Goal: Task Accomplishment & Management: Complete application form

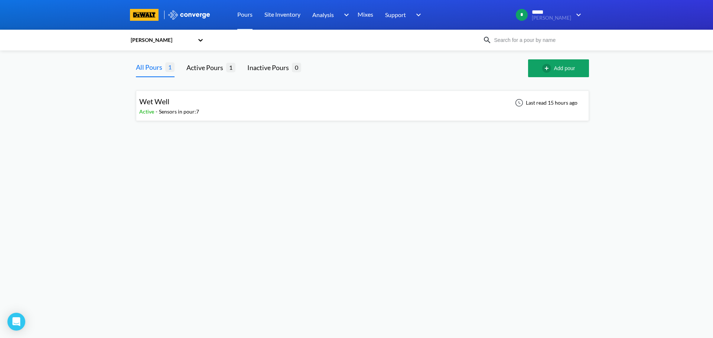
click at [216, 105] on div "Wet Well Active - Sensors in pour: 7 Last read 15 hours ago" at bounding box center [362, 106] width 447 height 24
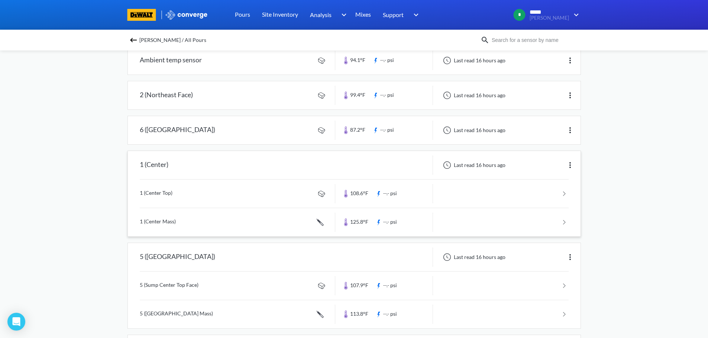
scroll to position [74, 0]
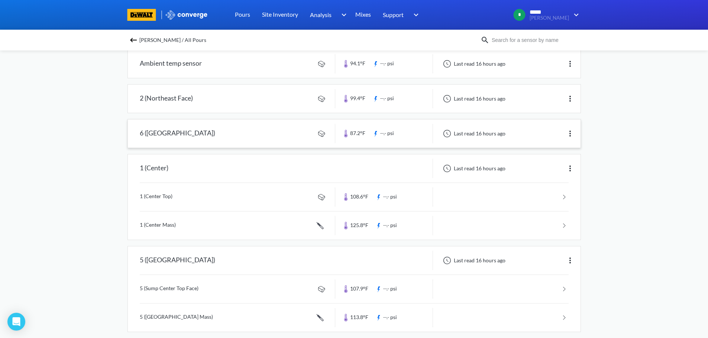
click at [278, 128] on link at bounding box center [354, 134] width 452 height 28
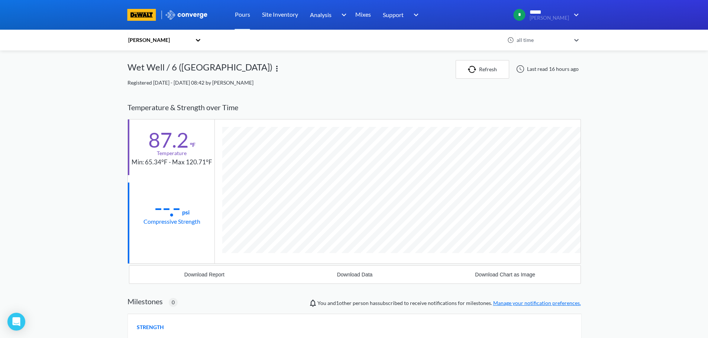
scroll to position [392, 453]
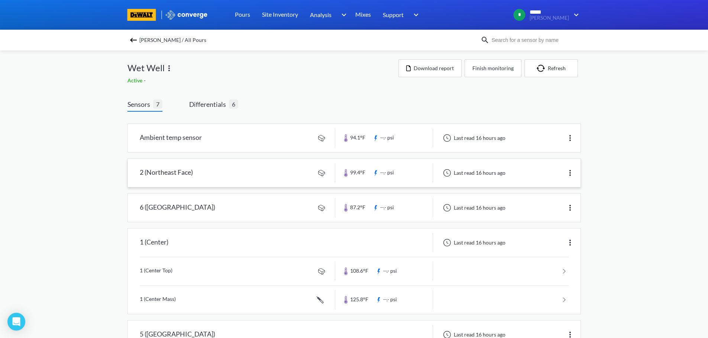
click at [255, 177] on link at bounding box center [354, 173] width 452 height 28
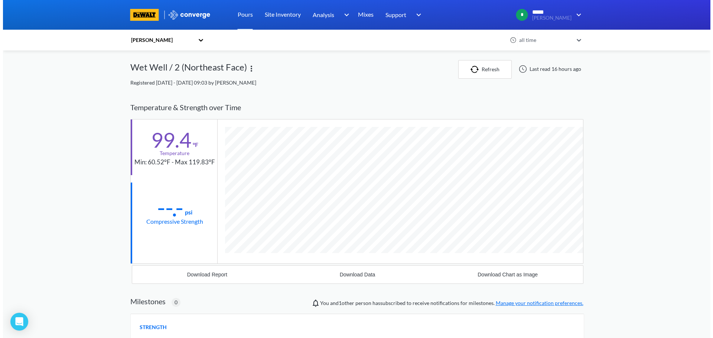
scroll to position [392, 453]
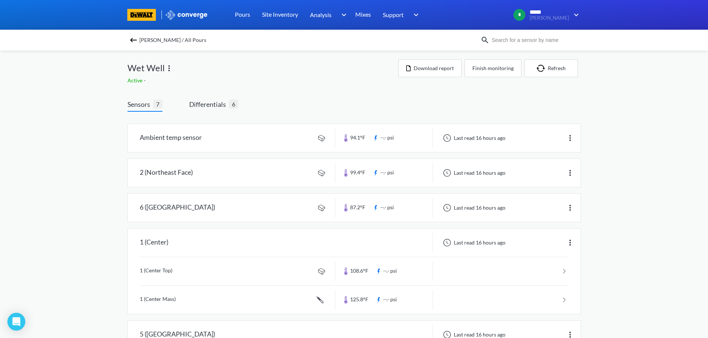
click at [137, 38] on img at bounding box center [133, 40] width 9 height 9
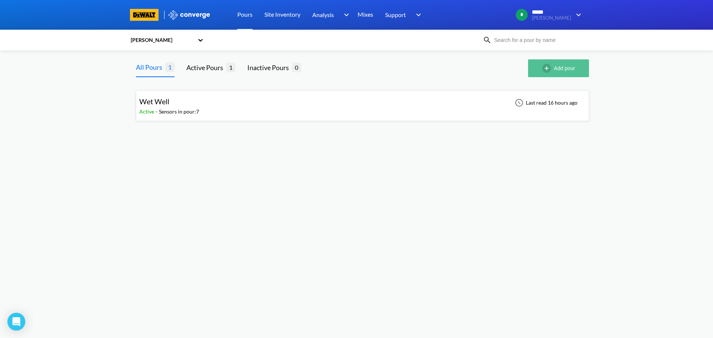
click at [548, 68] on img "button" at bounding box center [548, 68] width 12 height 9
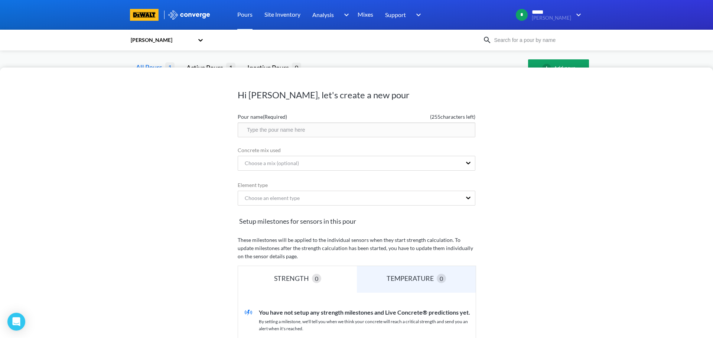
click at [262, 130] on input "text" at bounding box center [357, 130] width 238 height 15
type input "Wet Well Wall #1"
click at [259, 163] on div "Choose a mix (optional)" at bounding box center [269, 163] width 60 height 8
click at [269, 165] on input "5100 PSI mass Concrete" at bounding box center [274, 163] width 60 height 15
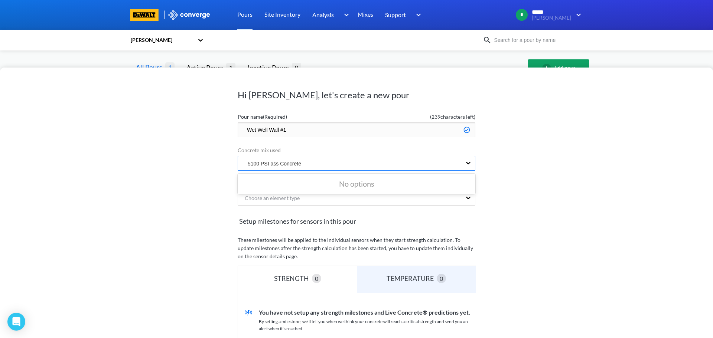
scroll to position [0, 0]
type input "5100 PSI M ass Concrete"
click at [541, 208] on div "Hi [PERSON_NAME], let's create a new pour Pour name (Required) ( 239 characters…" at bounding box center [356, 203] width 713 height 271
click at [466, 198] on icon at bounding box center [468, 198] width 4 height 3
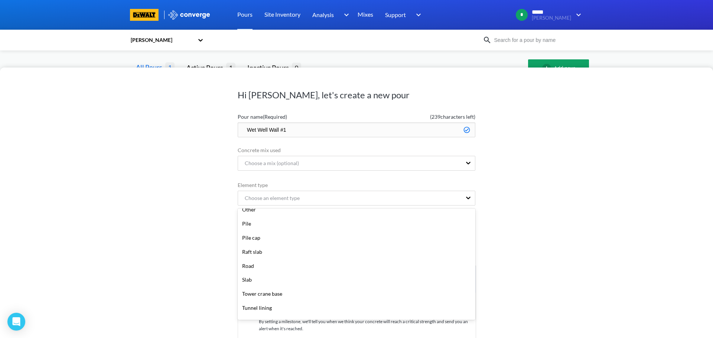
scroll to position [173, 0]
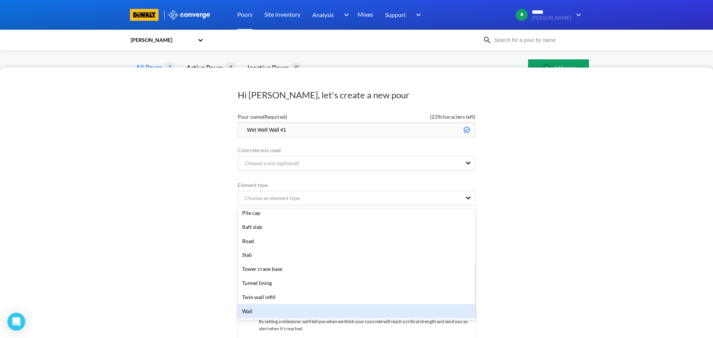
click at [251, 315] on div "Wall" at bounding box center [357, 312] width 238 height 14
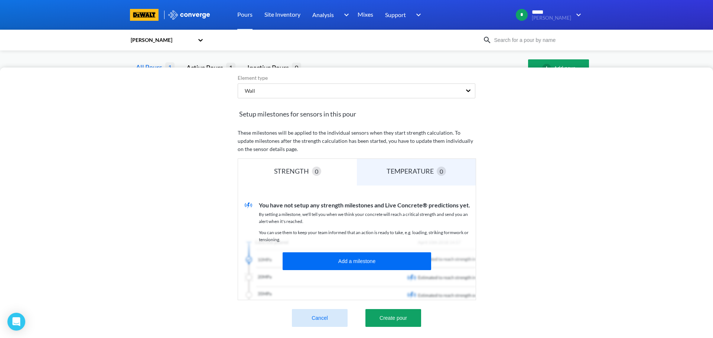
scroll to position [113, 0]
click at [387, 166] on div "TEMPERATURE" at bounding box center [412, 171] width 50 height 10
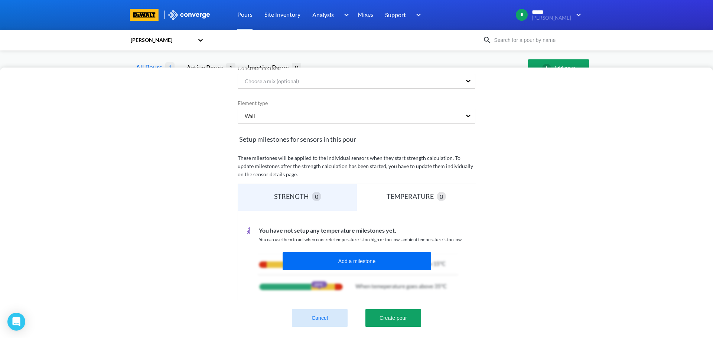
click at [407, 194] on div "TEMPERATURE" at bounding box center [412, 196] width 50 height 10
click at [265, 194] on div "STRENGTH 0" at bounding box center [297, 197] width 119 height 27
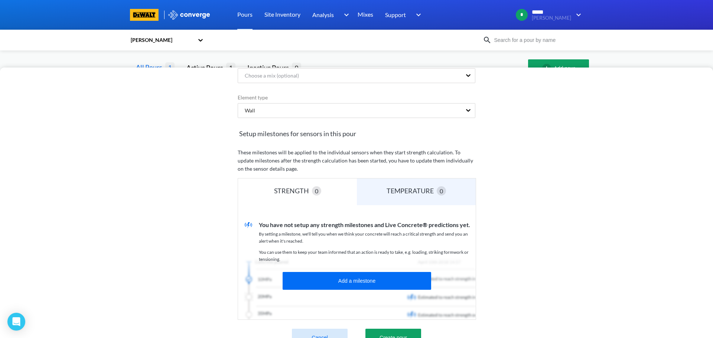
scroll to position [113, 0]
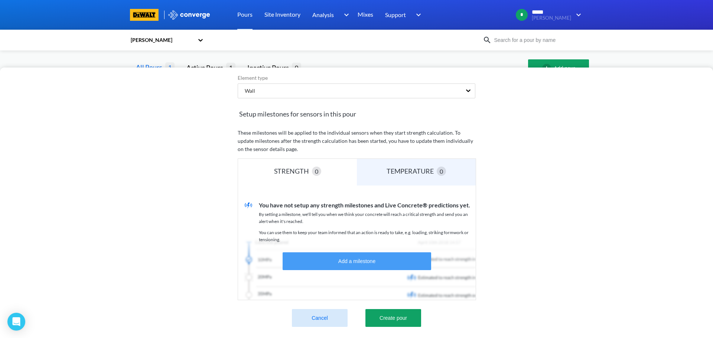
click at [347, 256] on button "Add a milestone" at bounding box center [357, 262] width 149 height 18
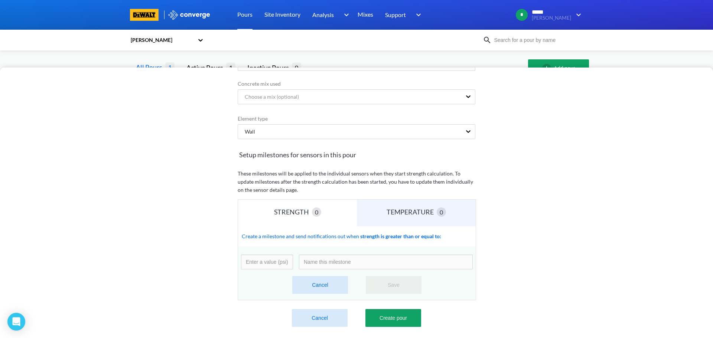
click at [250, 260] on input "number" at bounding box center [267, 262] width 52 height 15
type input "5100"
click at [319, 258] on input at bounding box center [386, 262] width 174 height 15
type input "Mass Concrete"
click at [397, 280] on button "Save" at bounding box center [394, 285] width 56 height 18
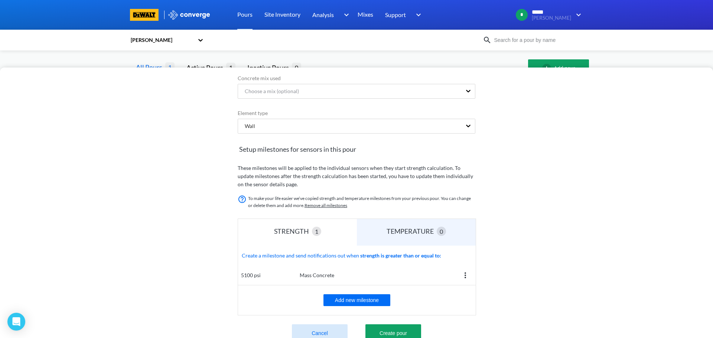
scroll to position [93, 0]
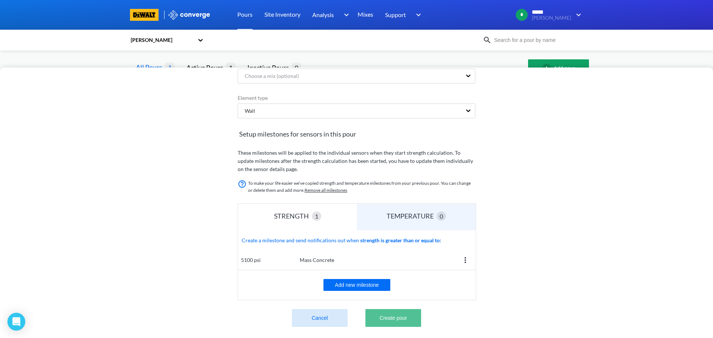
click at [395, 316] on button "Create pour" at bounding box center [394, 318] width 56 height 18
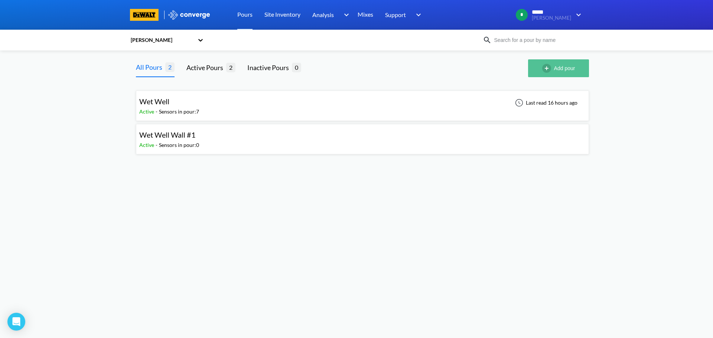
click at [547, 66] on img "button" at bounding box center [548, 68] width 12 height 9
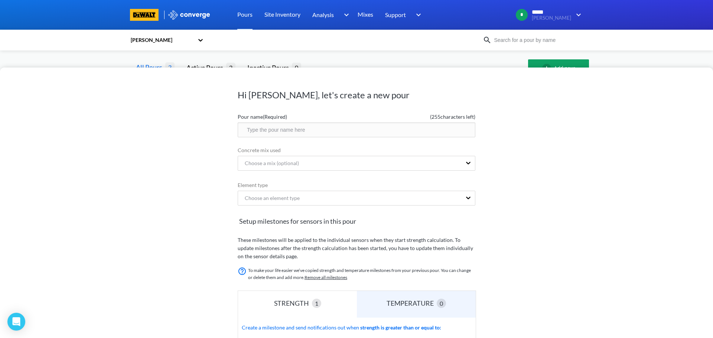
click at [250, 131] on input "text" at bounding box center [357, 130] width 238 height 15
type input "Wet Well Wall #2"
click at [291, 162] on div "Choose a mix (optional)" at bounding box center [269, 163] width 60 height 8
type input "5100"
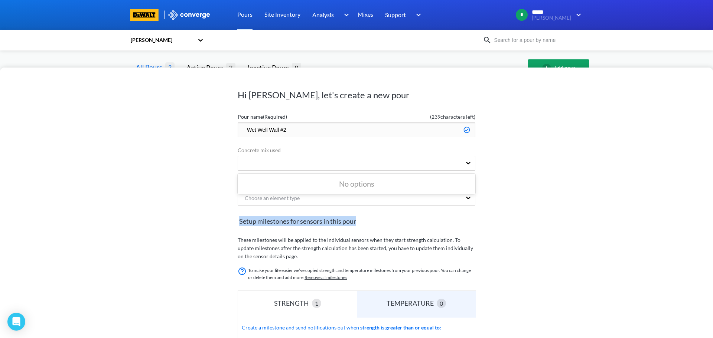
click at [606, 212] on div "Hi [PERSON_NAME], let's create a new pour Pour name (Required) ( 239 characters…" at bounding box center [356, 203] width 713 height 271
click at [279, 204] on div "Choose an element type" at bounding box center [350, 198] width 224 height 14
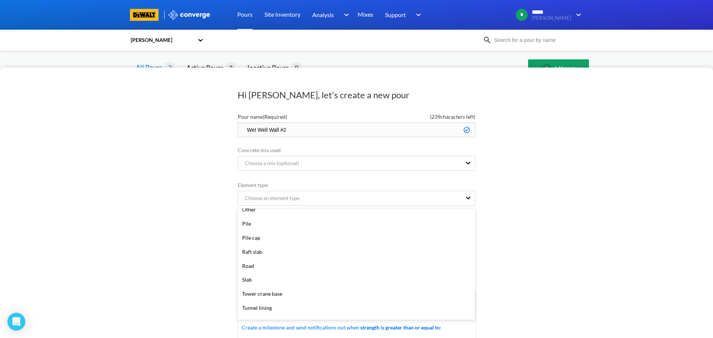
scroll to position [173, 0]
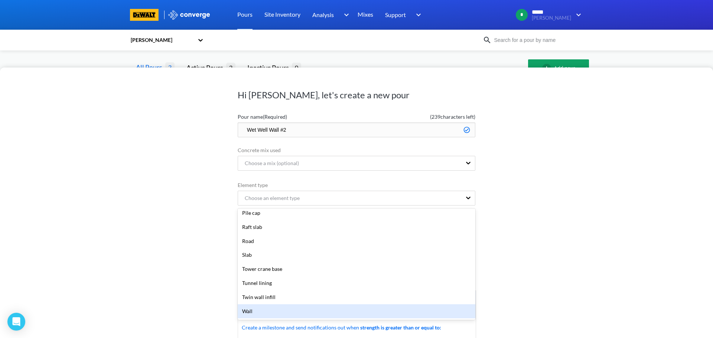
click at [248, 311] on div "Wall" at bounding box center [357, 312] width 238 height 14
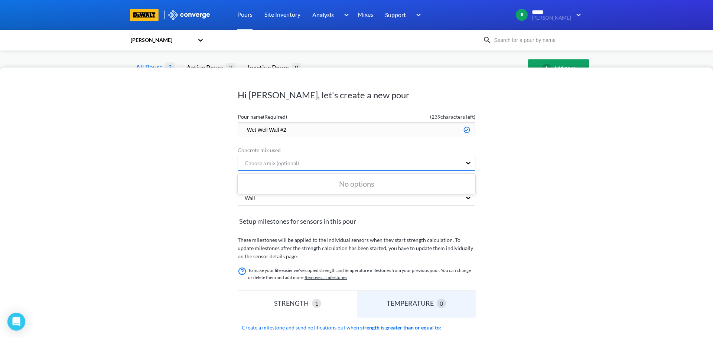
click at [299, 164] on div "Choose a mix (optional)" at bounding box center [350, 163] width 224 height 14
click at [600, 190] on div "Hi [PERSON_NAME], let's create a new pour Pour name (Required) ( 239 characters…" at bounding box center [356, 203] width 713 height 271
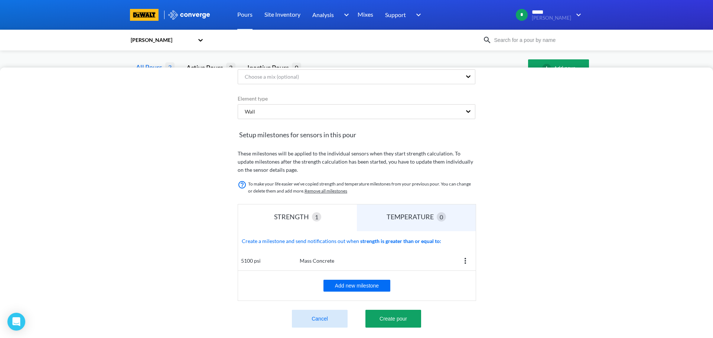
scroll to position [93, 0]
click at [350, 280] on button "Add new milestone" at bounding box center [357, 285] width 67 height 12
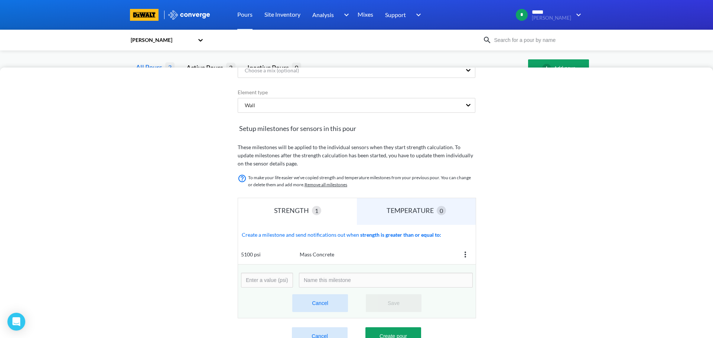
click at [252, 281] on input "number" at bounding box center [267, 280] width 52 height 15
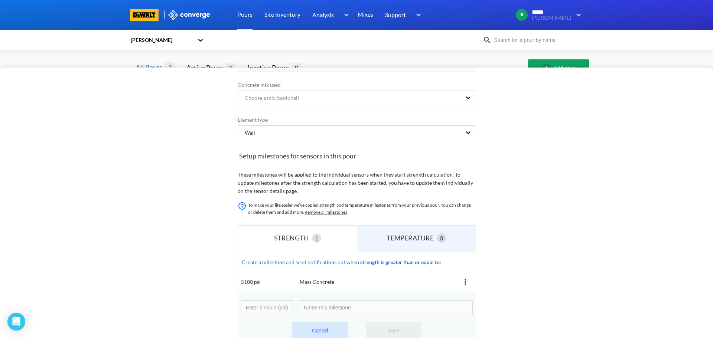
scroll to position [117, 0]
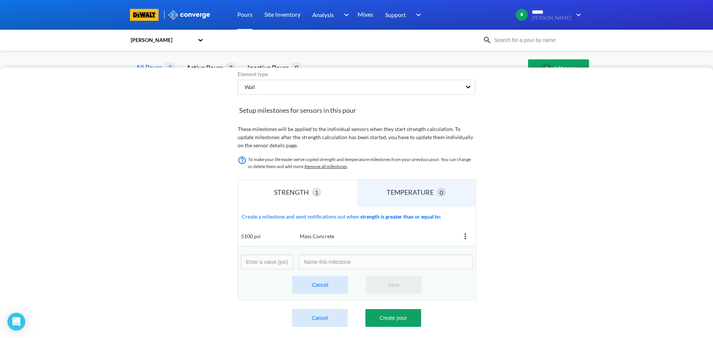
click at [202, 267] on div "Hi [PERSON_NAME], let's create a new pour Pour name (Required) ( 239 characters…" at bounding box center [356, 203] width 713 height 271
click at [256, 259] on input "number" at bounding box center [267, 262] width 52 height 15
type input "5"
click at [318, 281] on button "Cancel" at bounding box center [320, 285] width 56 height 18
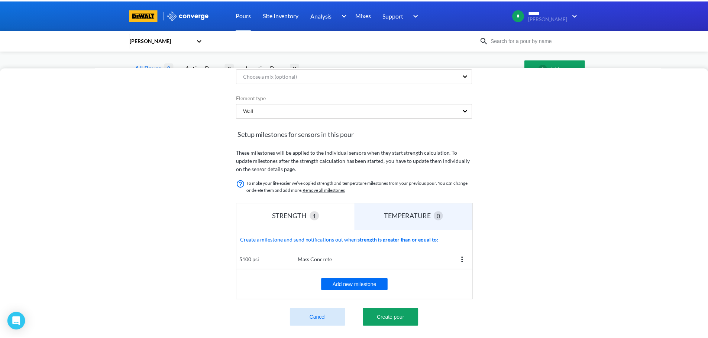
scroll to position [93, 0]
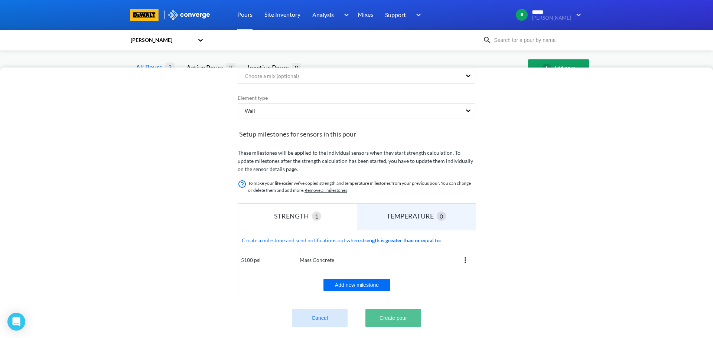
click at [386, 314] on button "Create pour" at bounding box center [394, 318] width 56 height 18
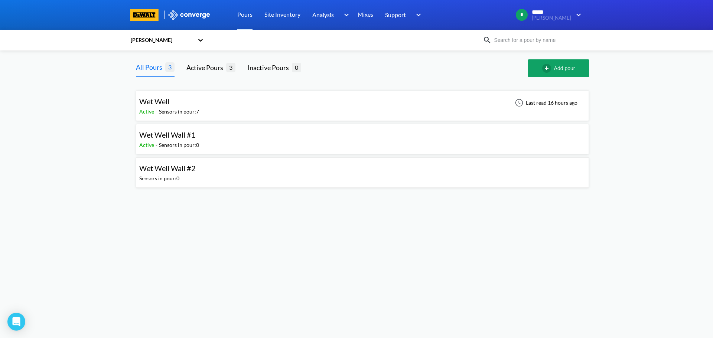
click at [210, 176] on div "Wet Well Wall #2 Sensors in pour: 0" at bounding box center [362, 173] width 447 height 24
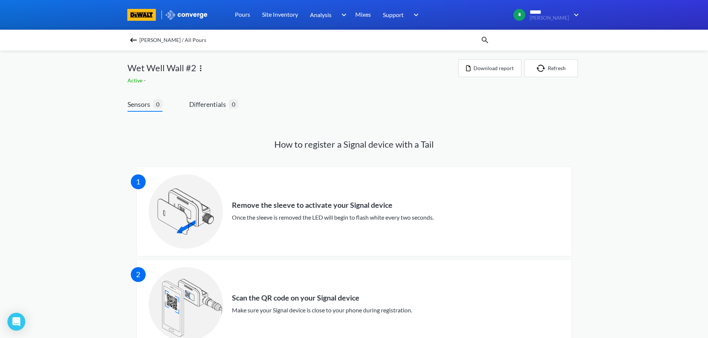
click at [138, 40] on img at bounding box center [133, 40] width 9 height 9
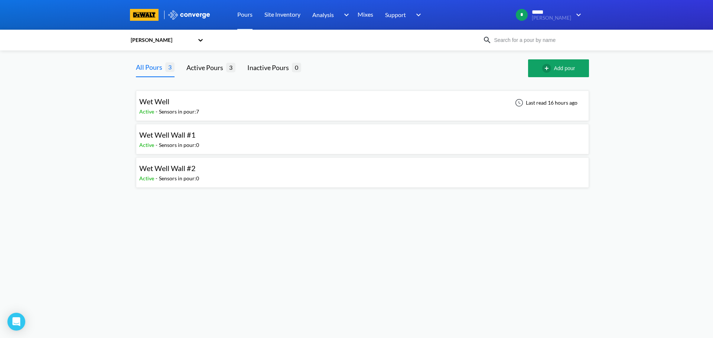
click at [243, 145] on div "Wet Well Wall #1 Active - Sensors in pour: 0" at bounding box center [362, 139] width 447 height 24
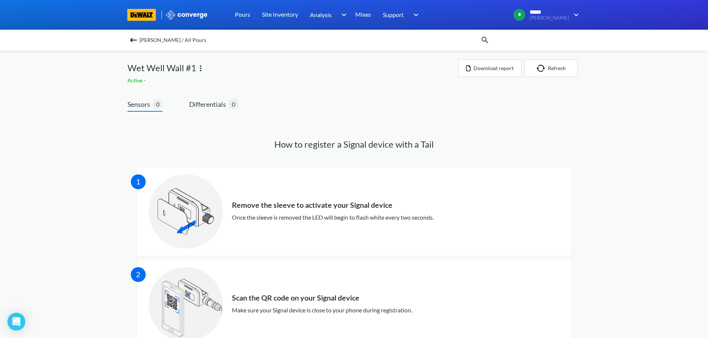
click at [138, 38] on img at bounding box center [133, 40] width 9 height 9
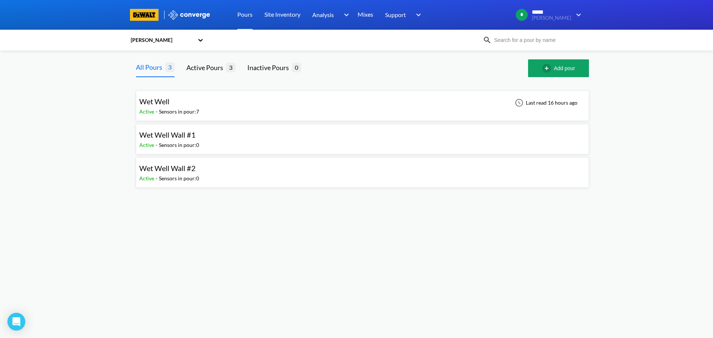
click at [191, 136] on span "Wet Well Wall #1" at bounding box center [167, 134] width 56 height 9
click at [264, 99] on div "Wet Well Active - Sensors in pour: 7 Last read 16 hours ago" at bounding box center [362, 106] width 447 height 24
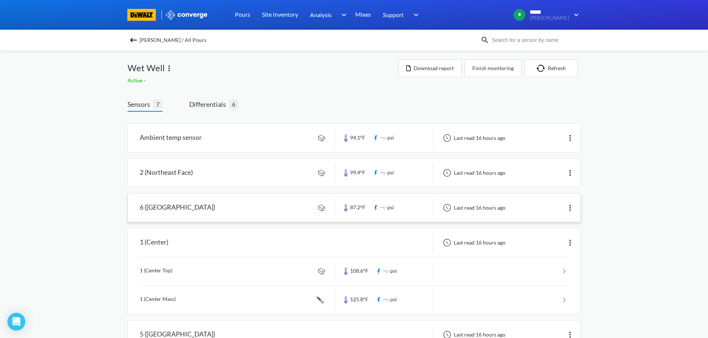
click at [298, 209] on link at bounding box center [354, 208] width 452 height 28
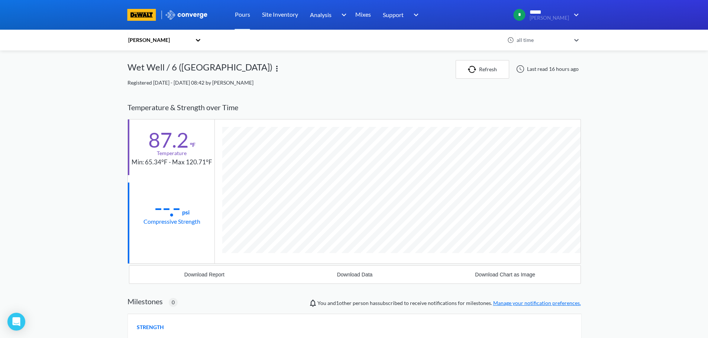
scroll to position [392, 453]
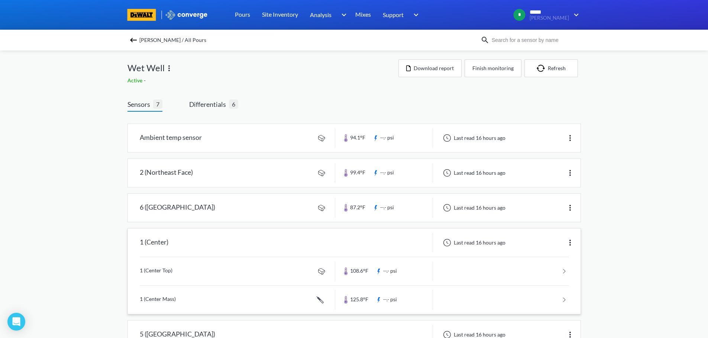
click at [277, 253] on div "1 (Center) Last read 16 hours ago" at bounding box center [354, 243] width 452 height 28
click at [241, 276] on link at bounding box center [354, 271] width 429 height 28
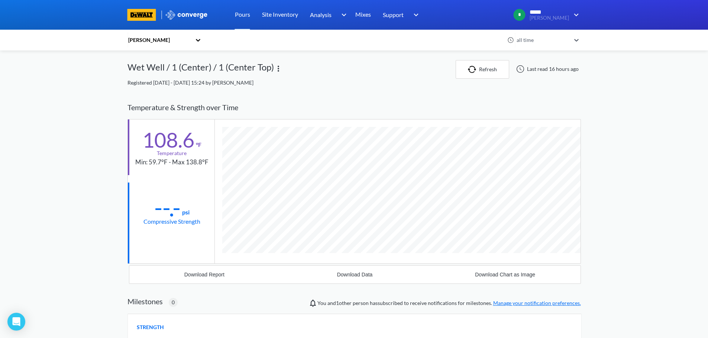
scroll to position [392, 453]
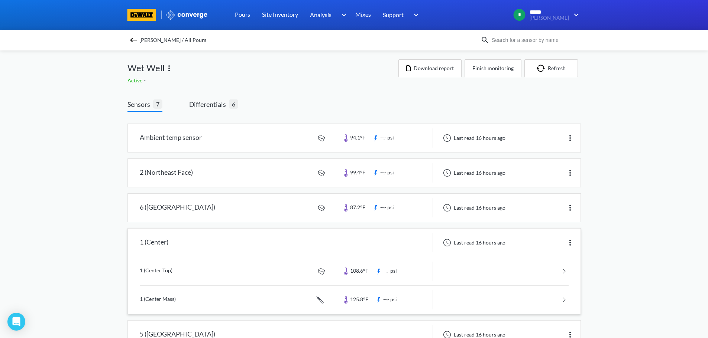
click at [203, 296] on link at bounding box center [354, 300] width 429 height 28
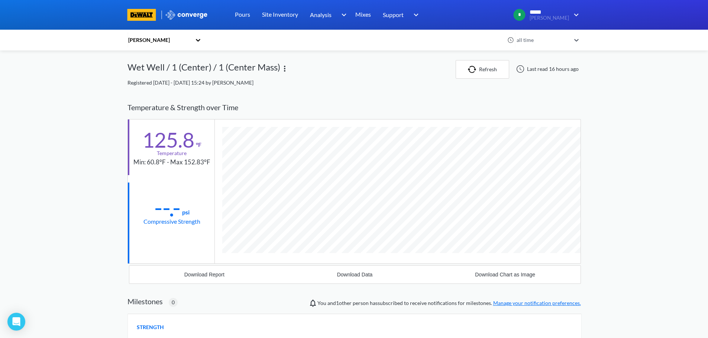
scroll to position [406, 453]
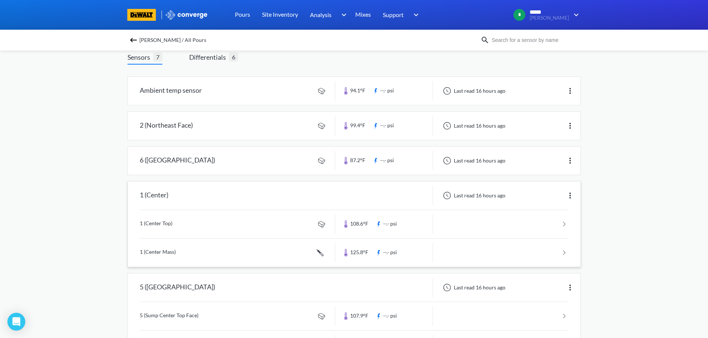
scroll to position [267, 0]
